Goal: Task Accomplishment & Management: Complete application form

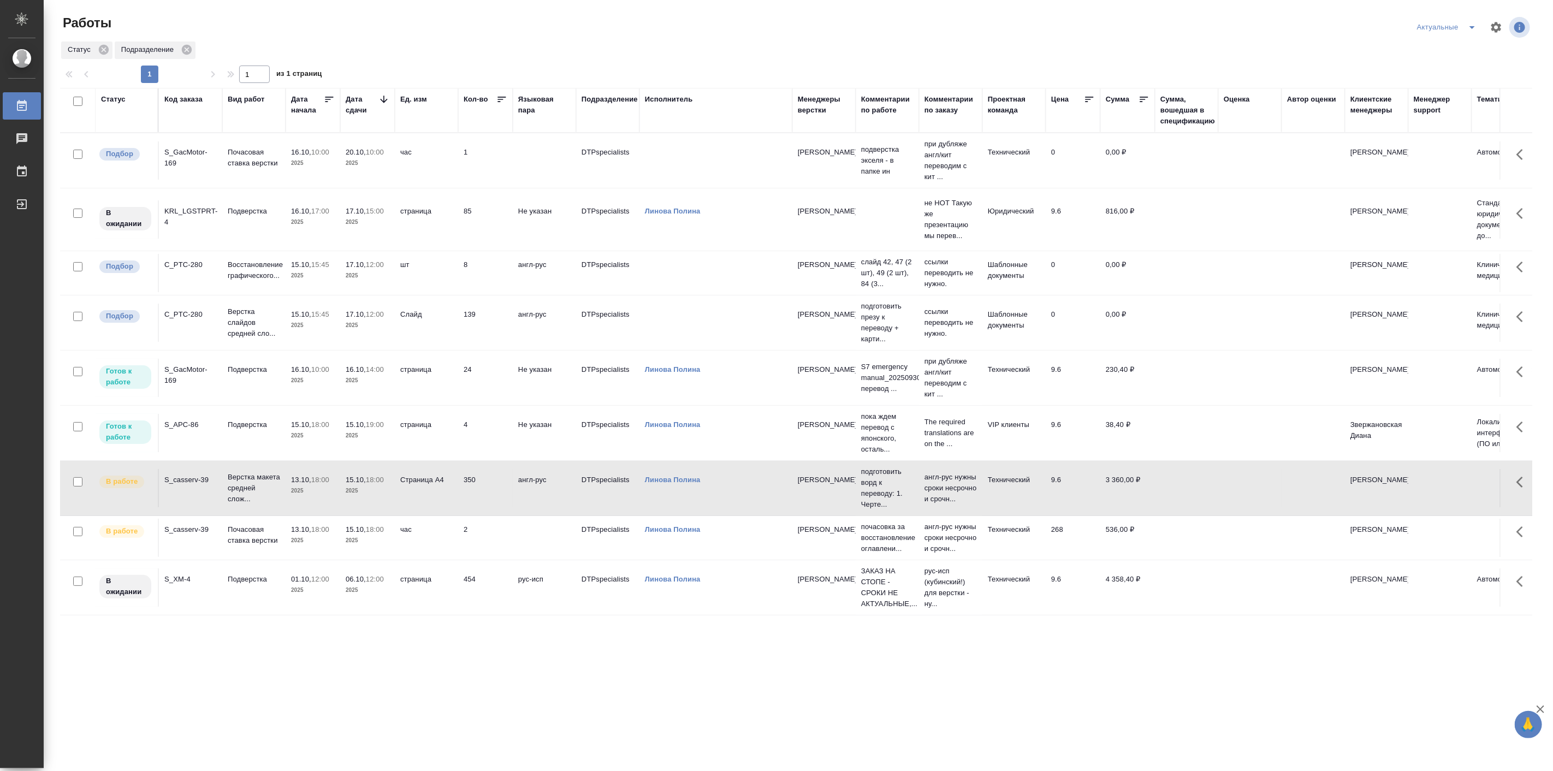
click at [359, 425] on p "15.10," at bounding box center [356, 424] width 20 height 8
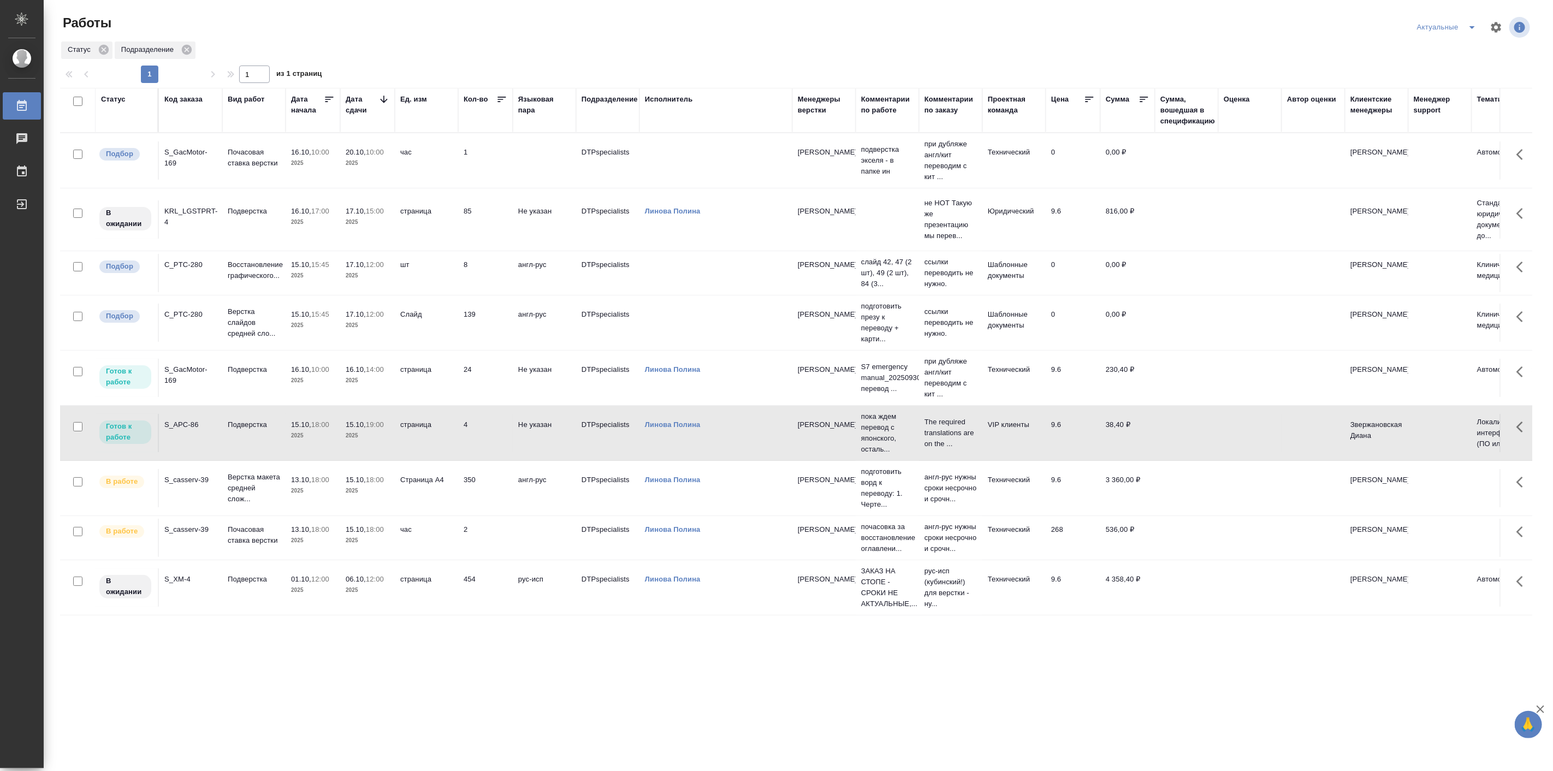
click at [359, 425] on p "15.10," at bounding box center [356, 424] width 20 height 8
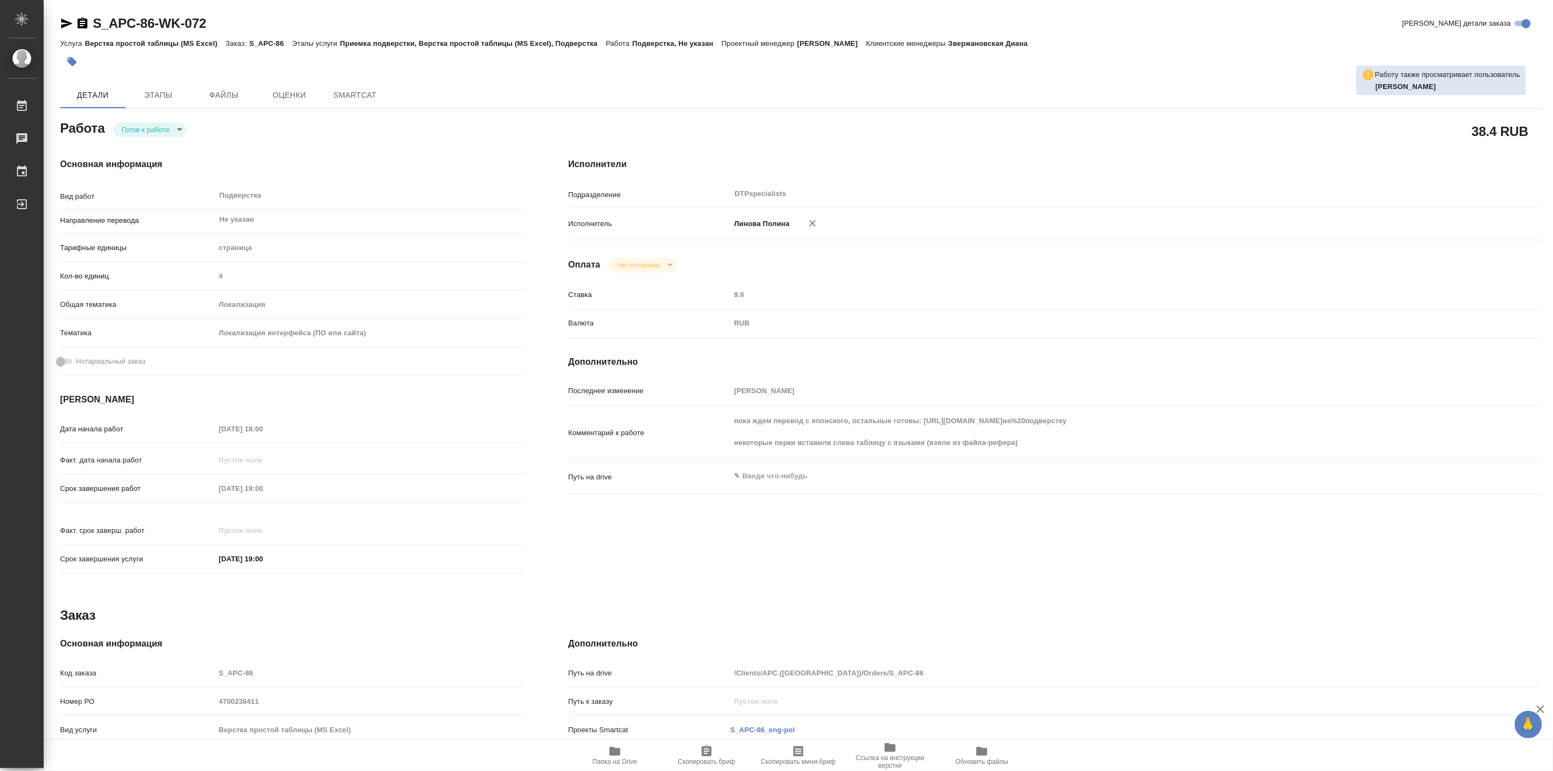
type textarea "x"
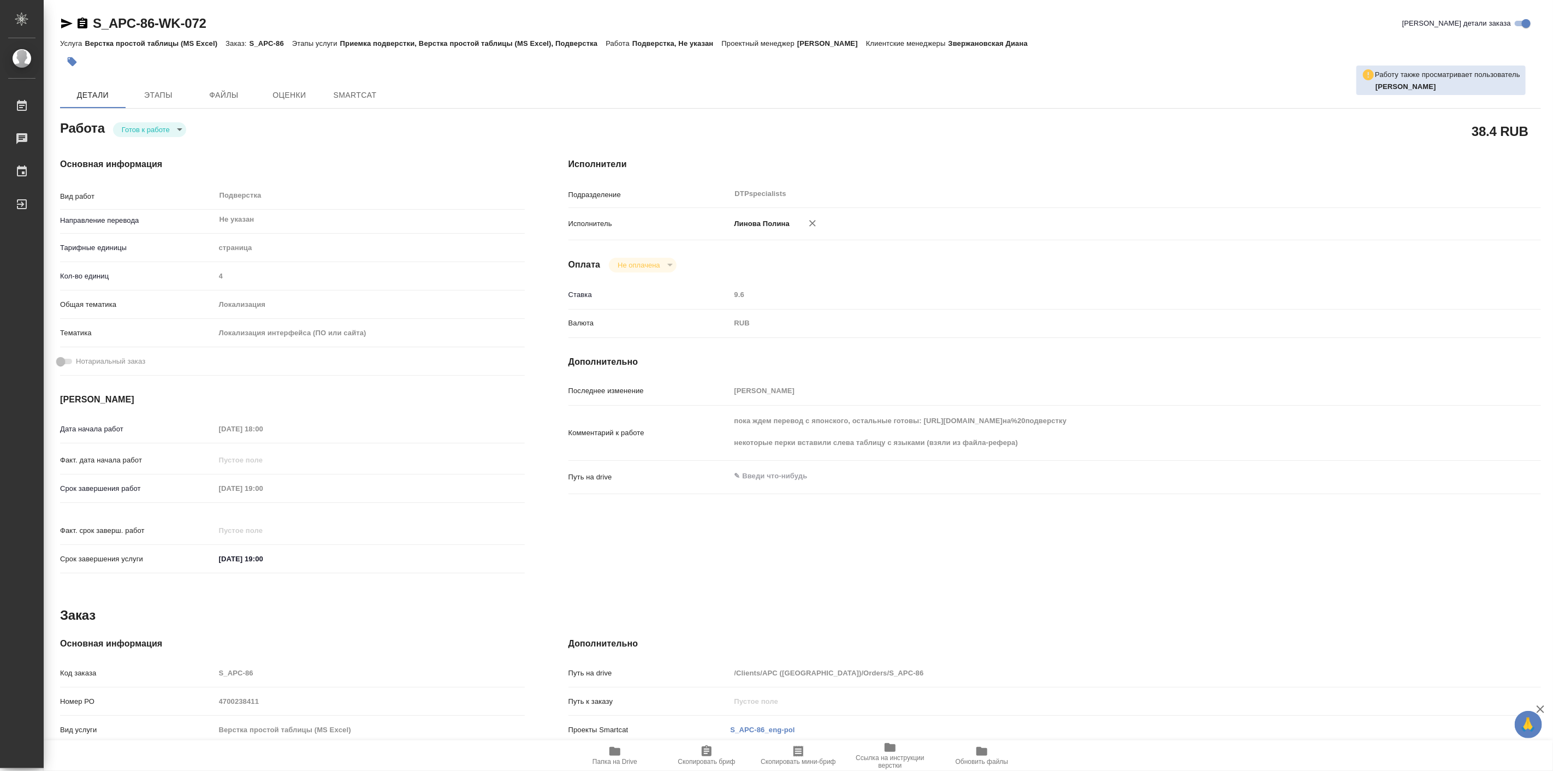
type textarea "x"
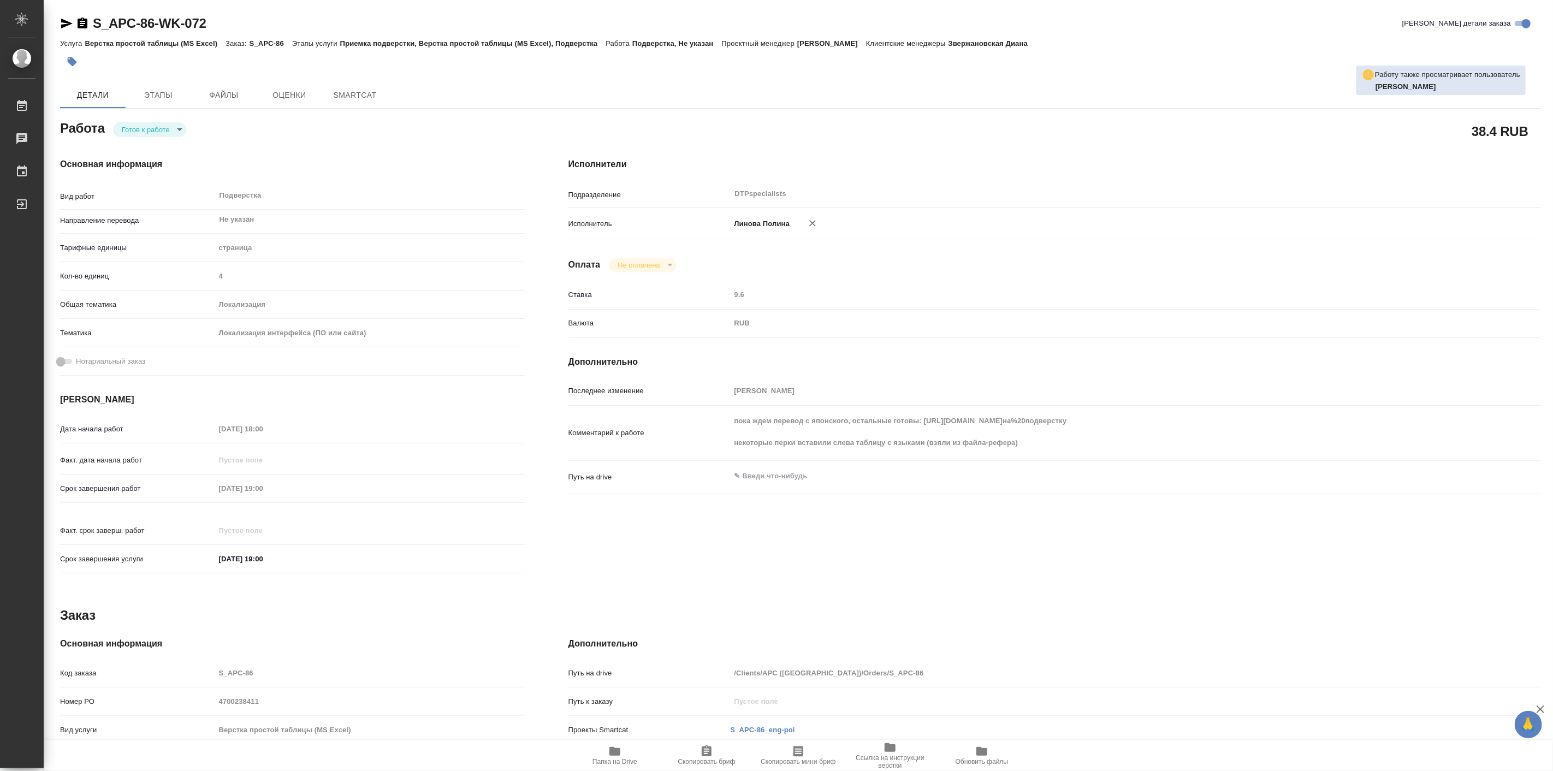
type textarea "x"
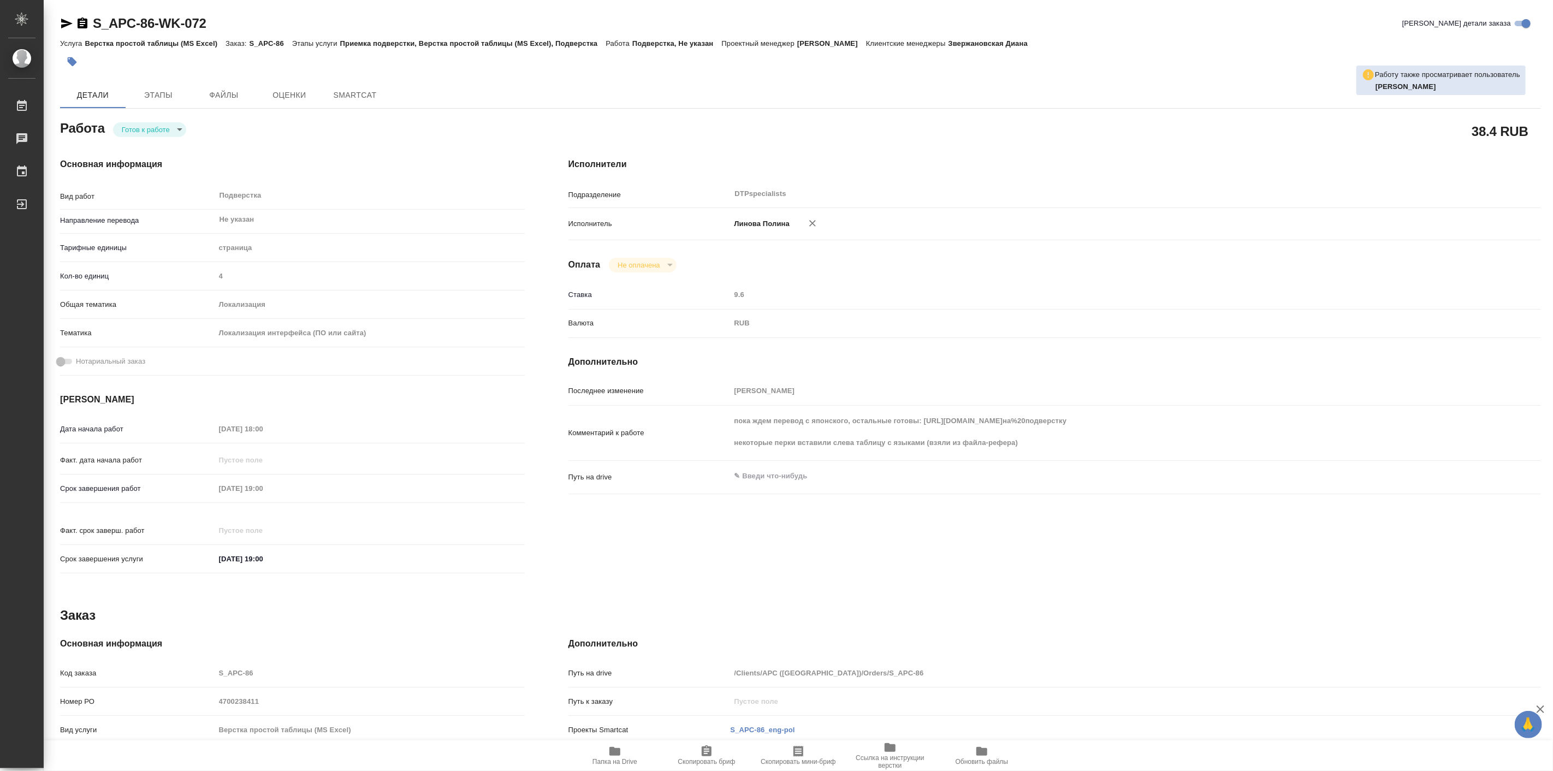
type textarea "x"
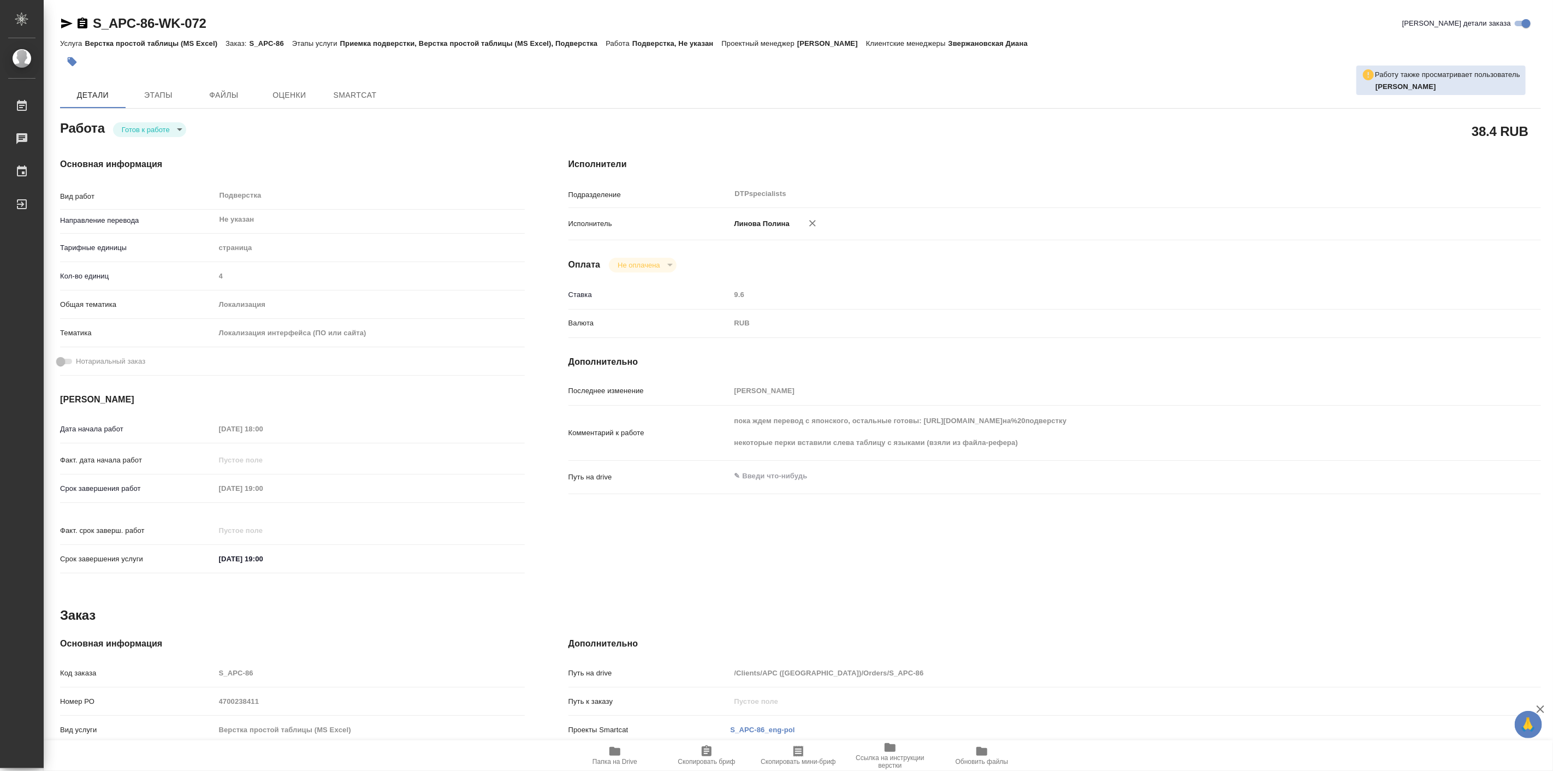
type textarea "x"
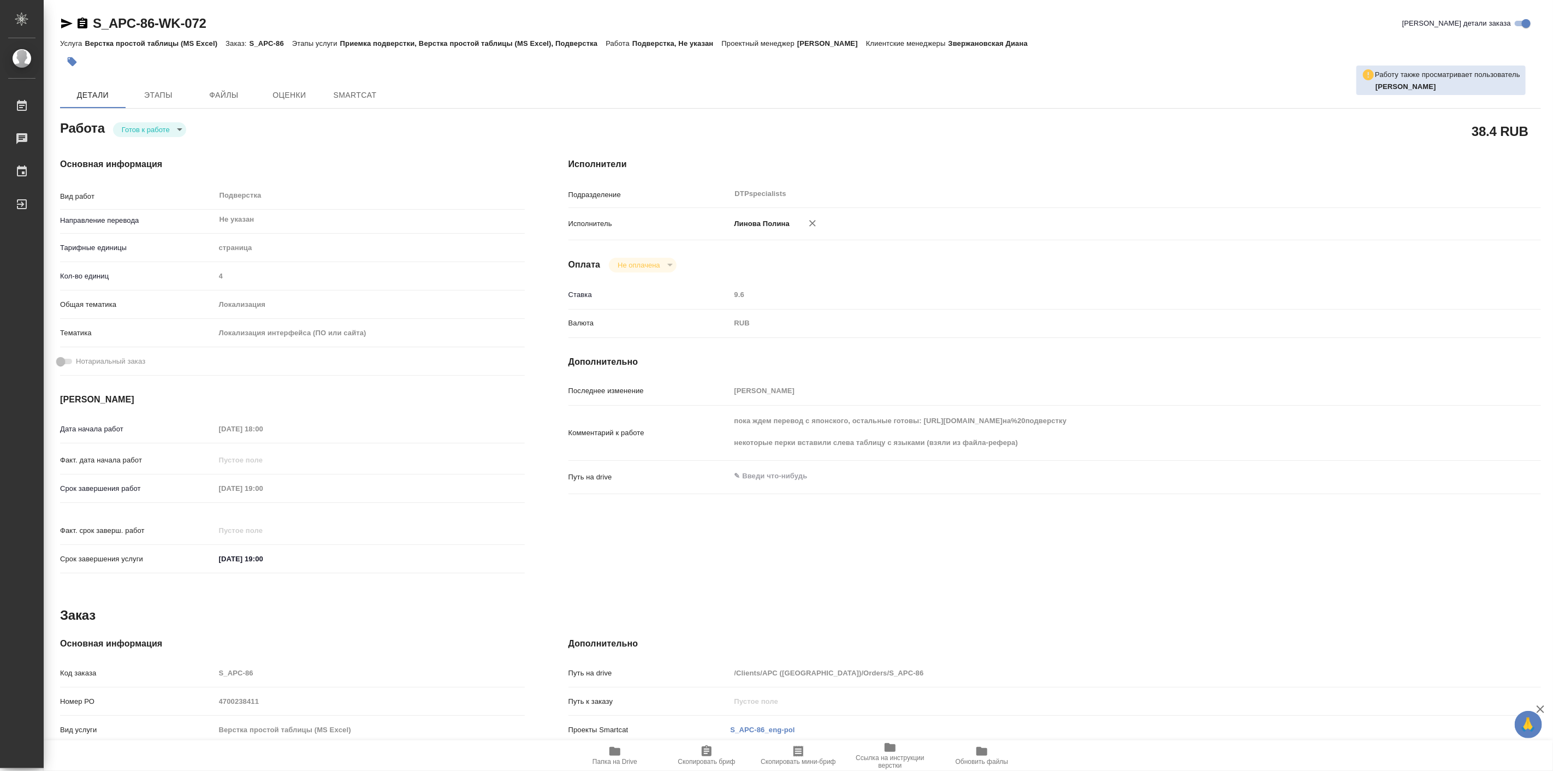
type textarea "x"
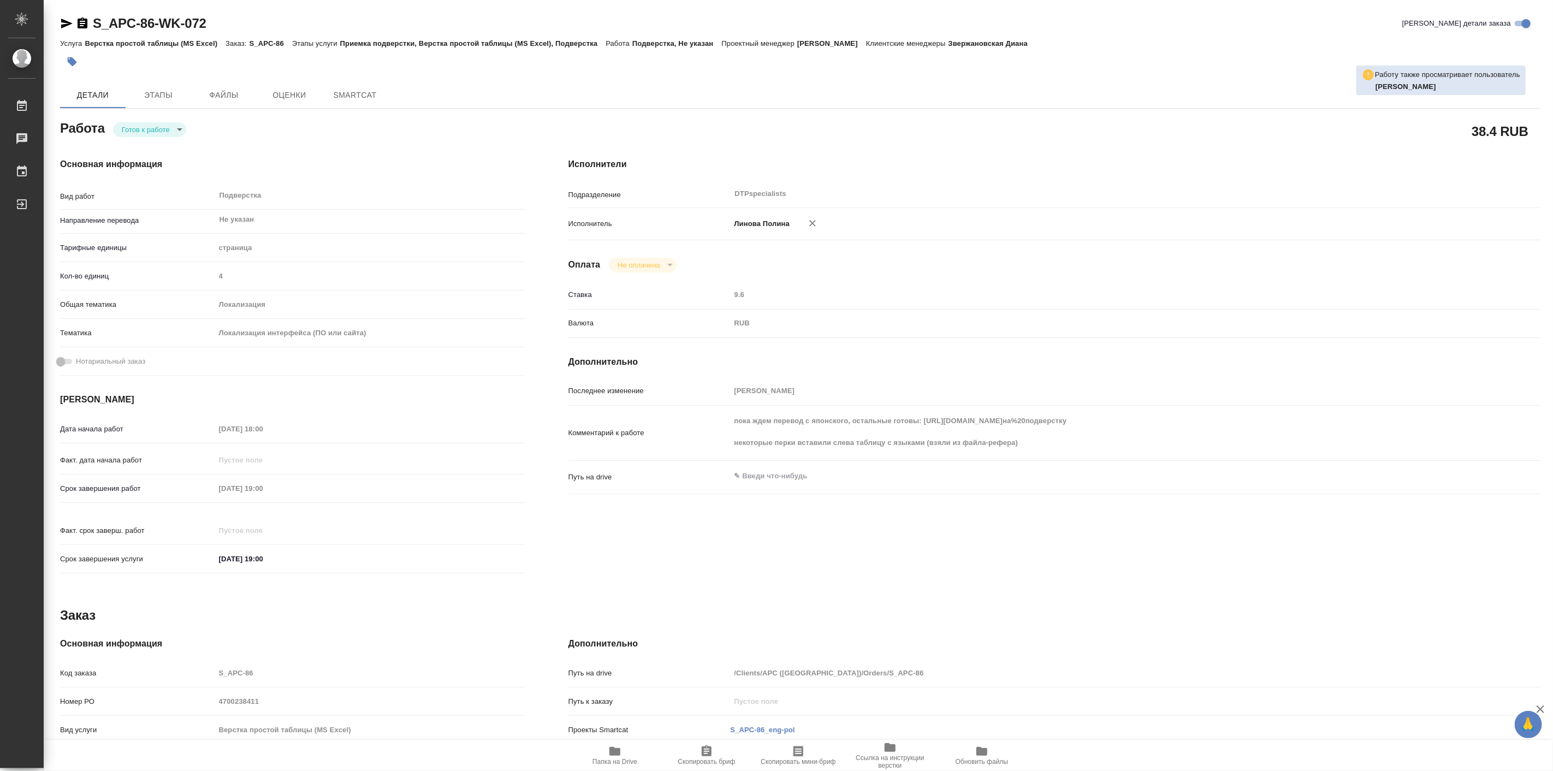
type textarea "x"
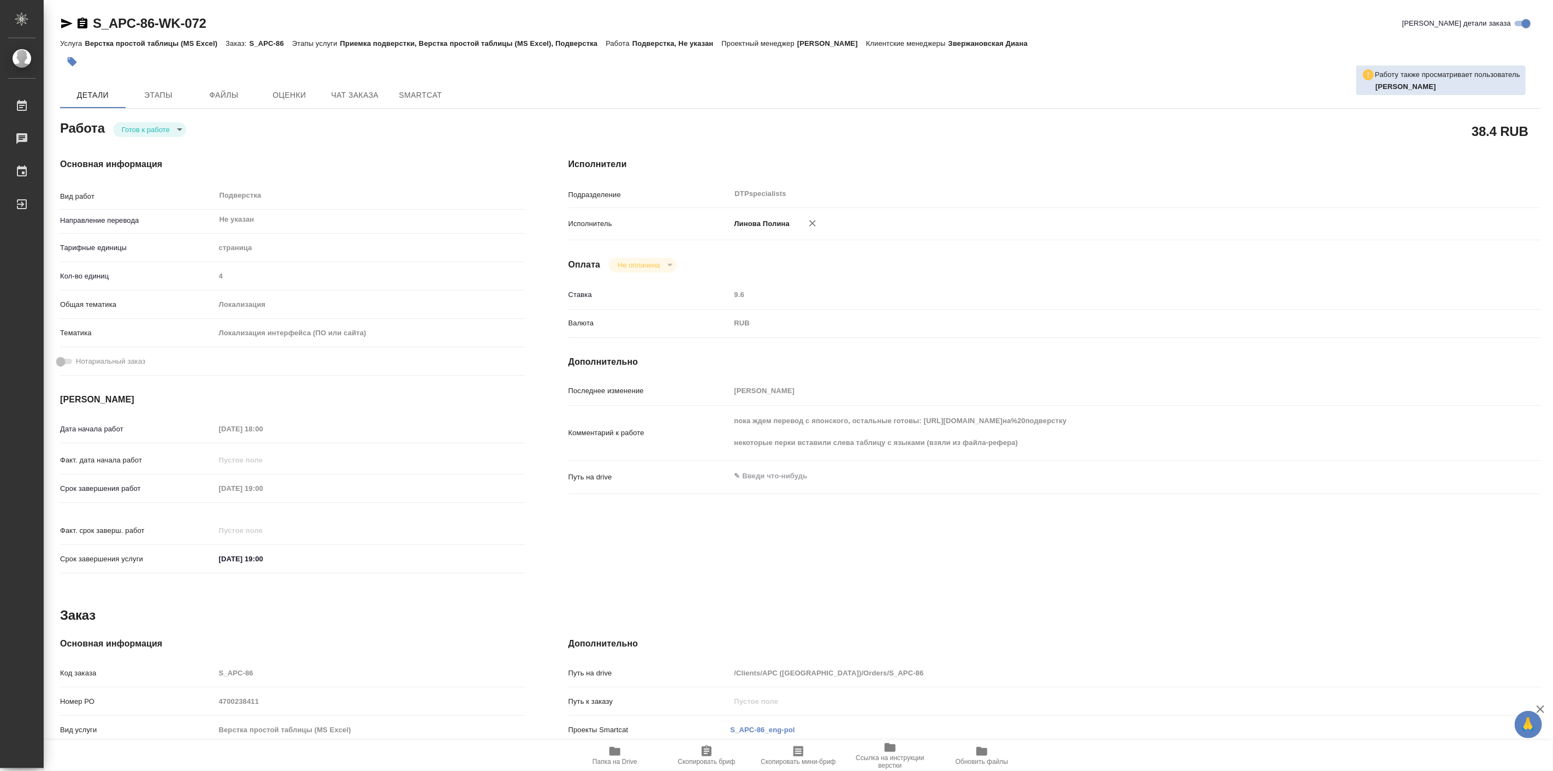
type textarea "x"
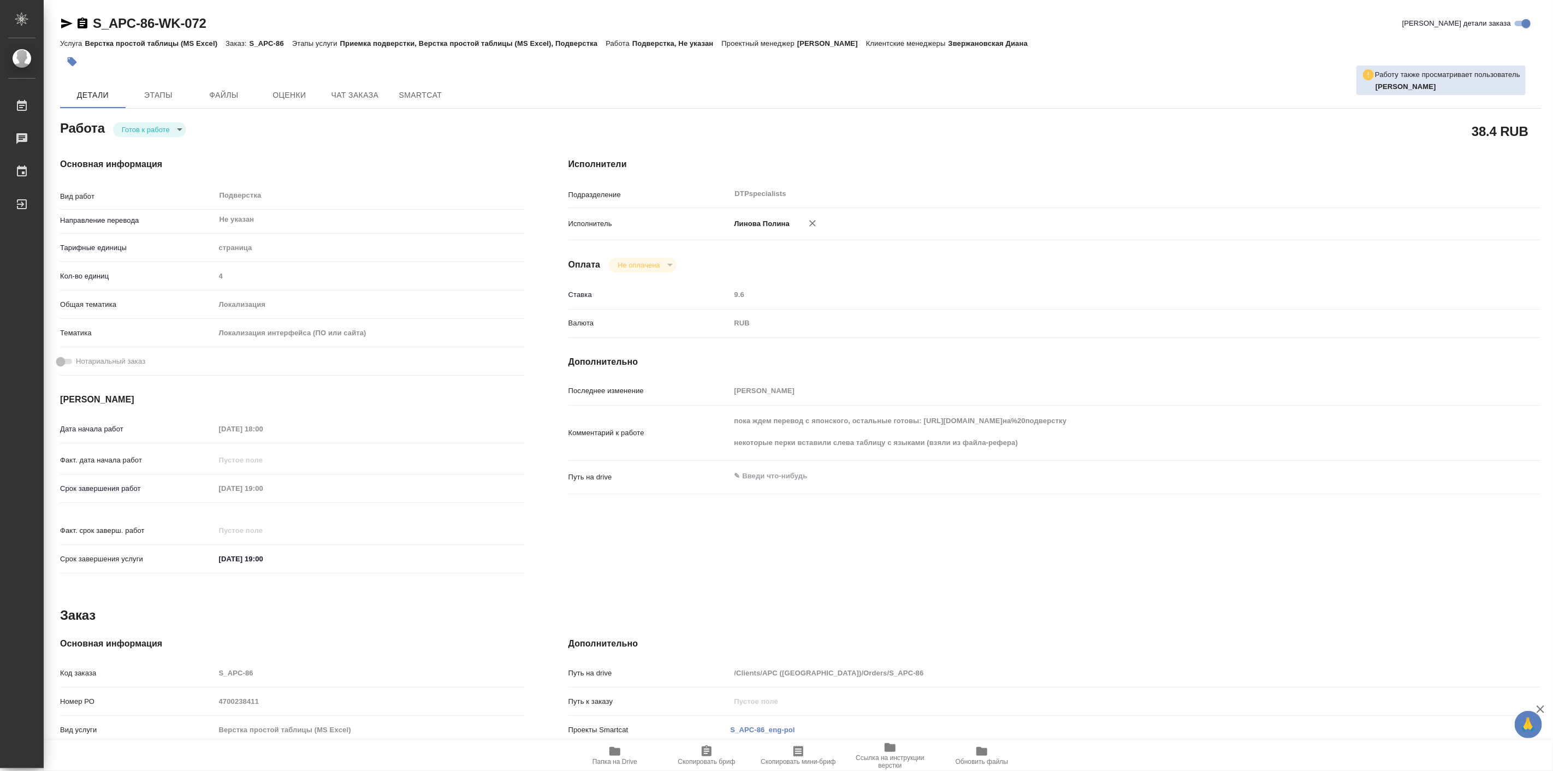
click at [144, 132] on body "🙏 .cls-1 fill:#fff; AWATERA [PERSON_NAME] Работы Чаты График Выйти S_APC-86-WK-…" at bounding box center [776, 385] width 1553 height 771
type textarea "x"
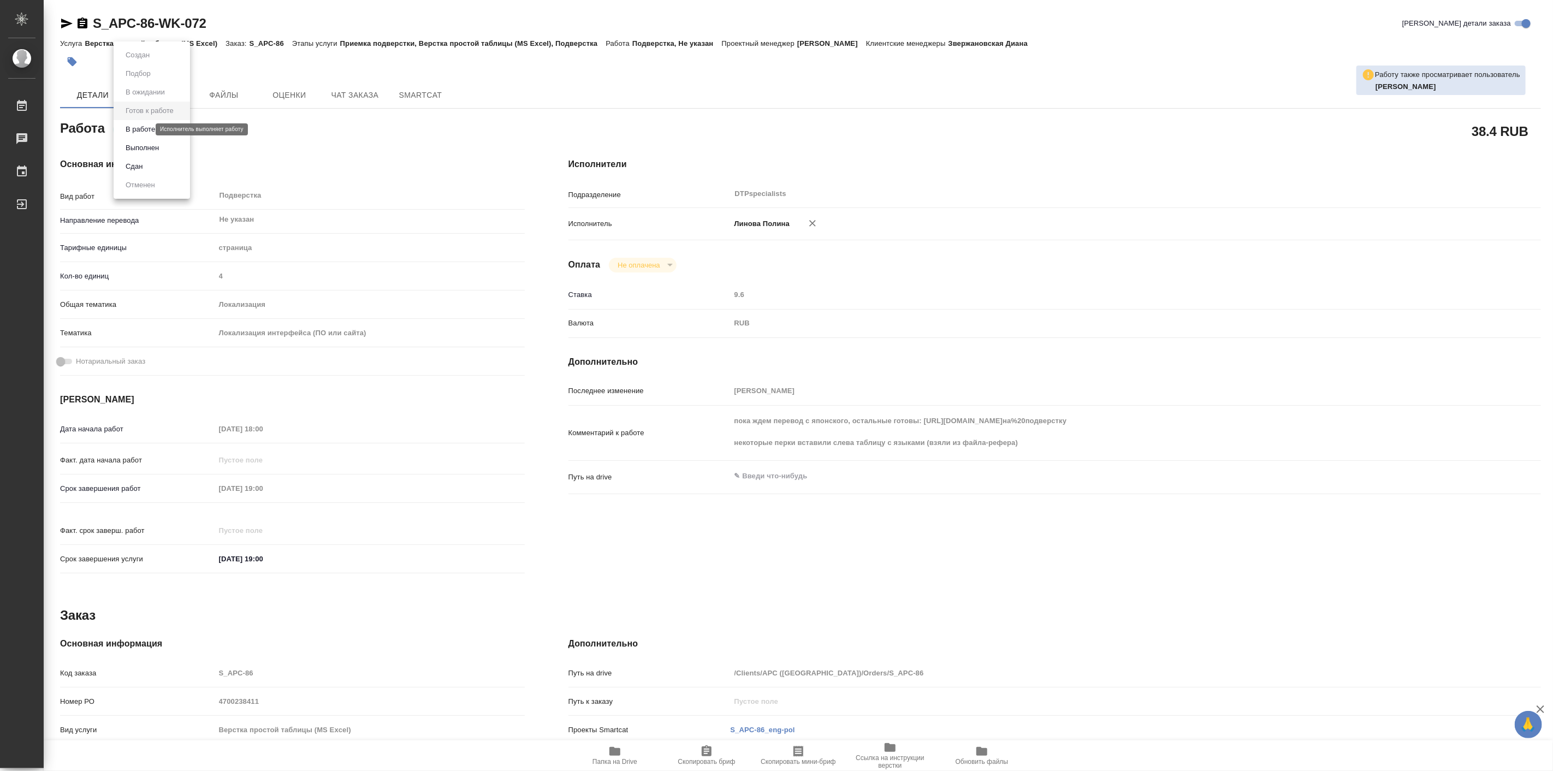
type textarea "x"
click at [150, 134] on button "В работе" at bounding box center [140, 129] width 36 height 12
type textarea "x"
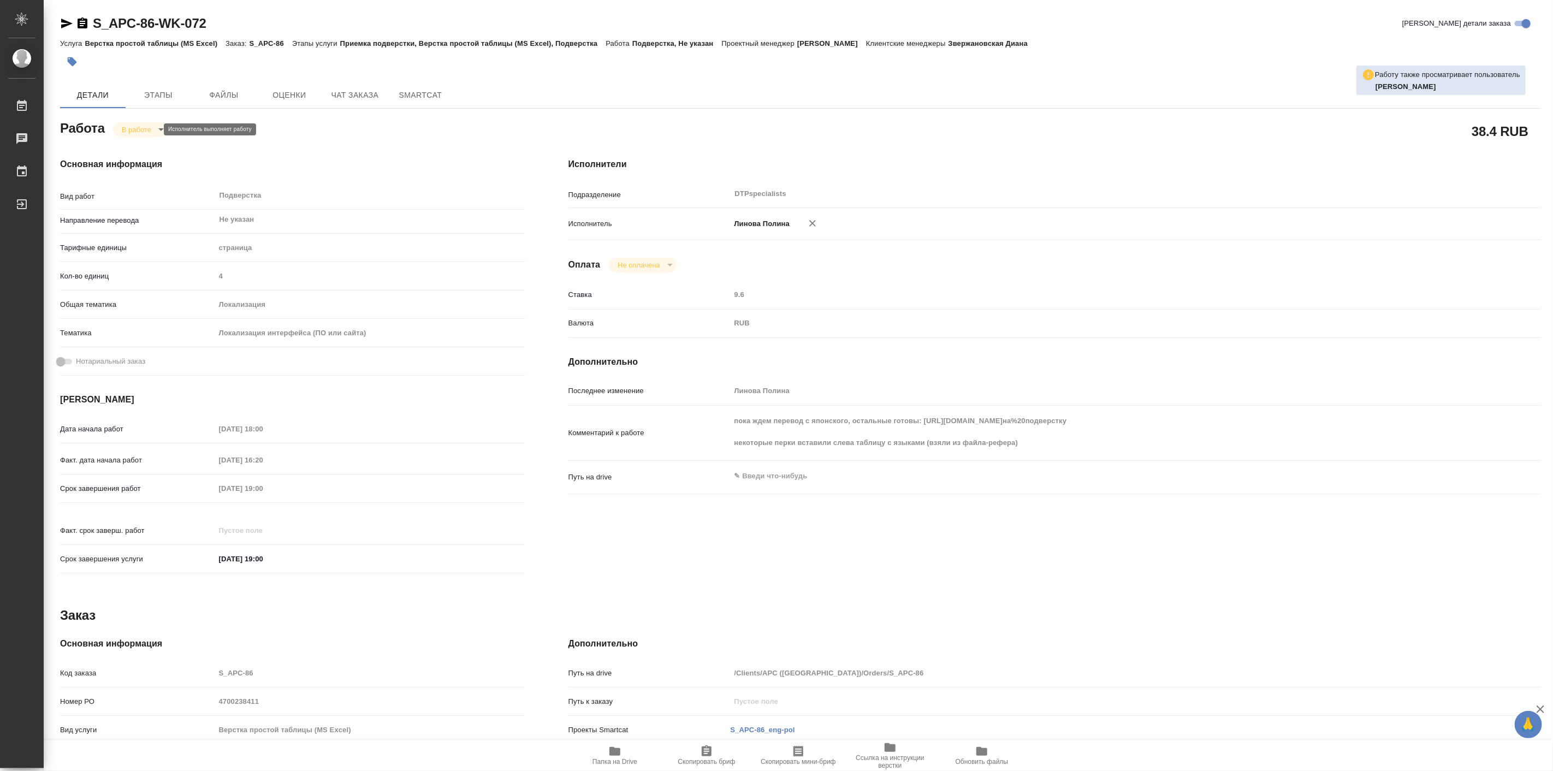
type textarea "x"
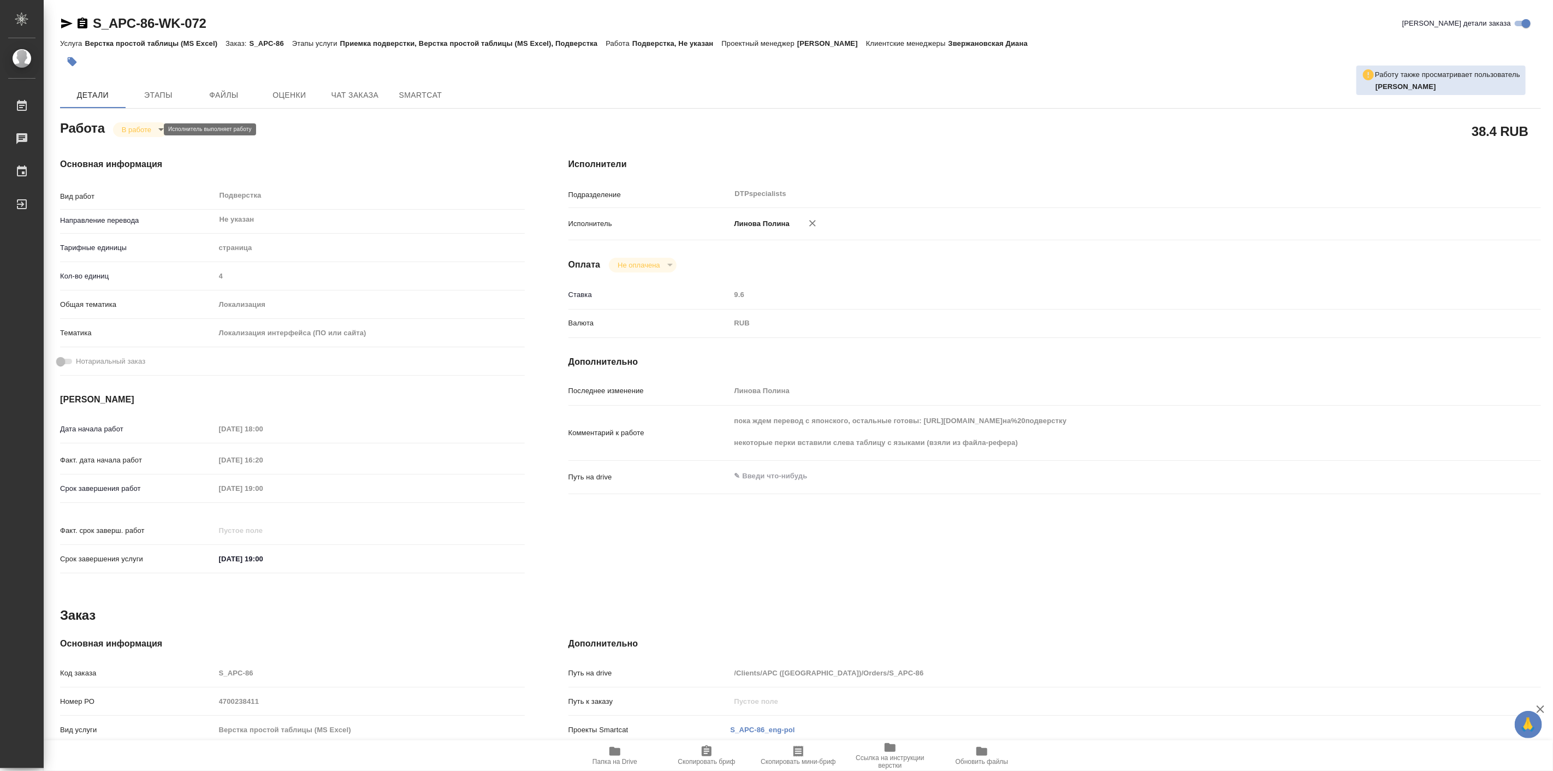
type textarea "x"
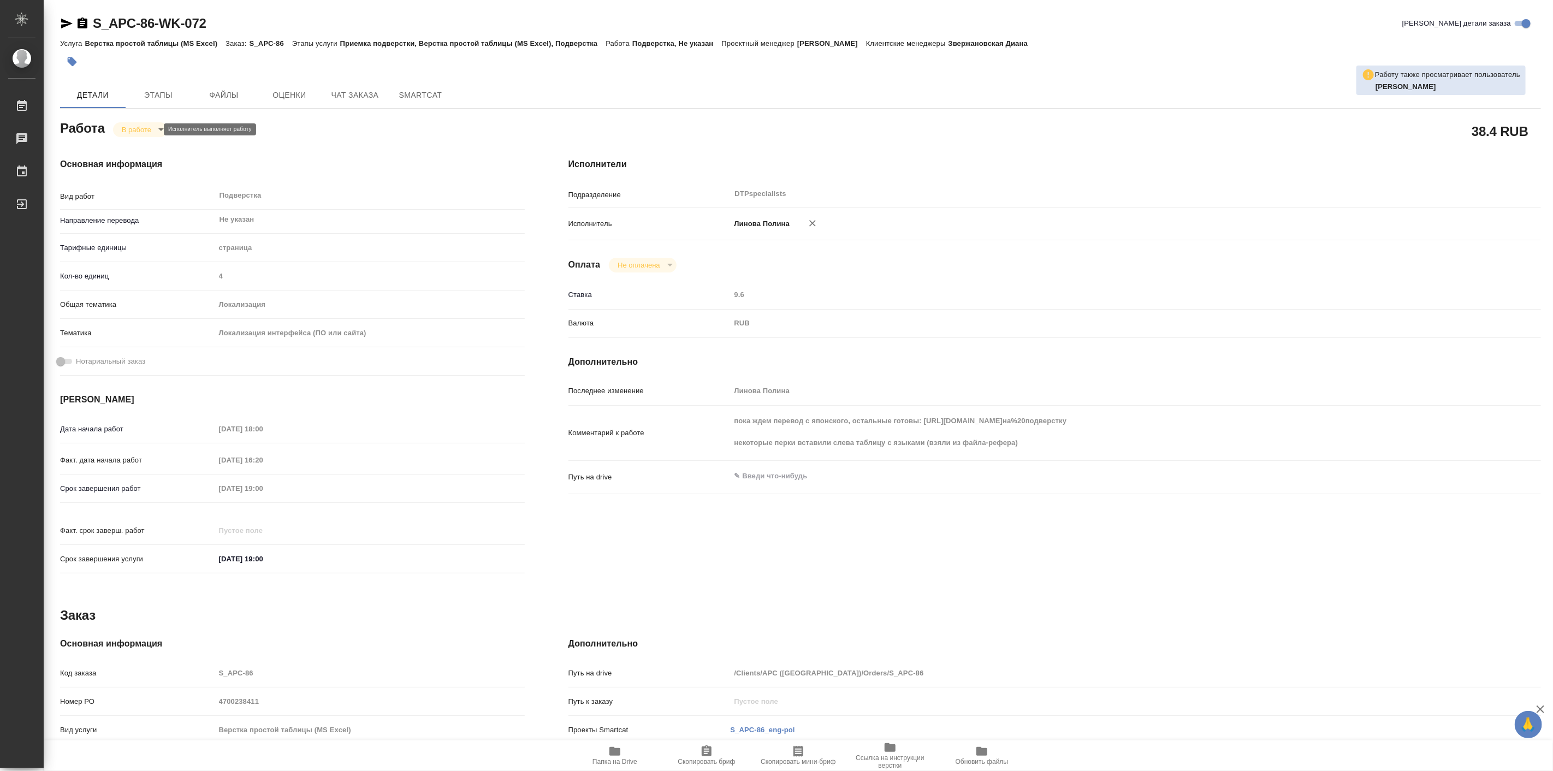
type textarea "x"
